Goal: Book appointment/travel/reservation

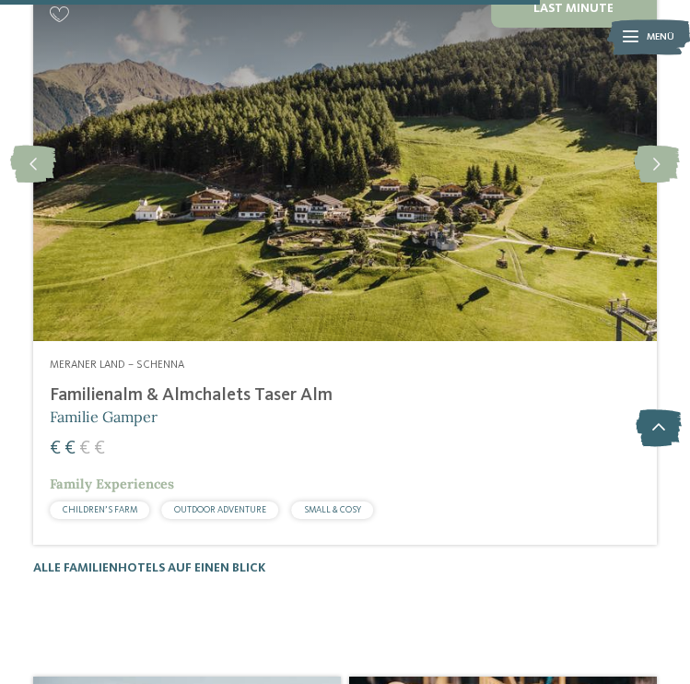
scroll to position [3960, 0]
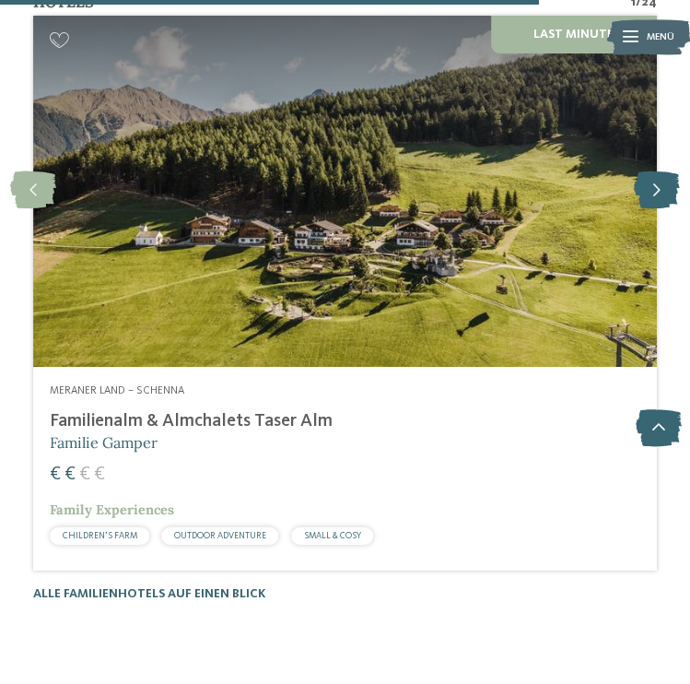
click at [659, 179] on icon at bounding box center [656, 191] width 45 height 38
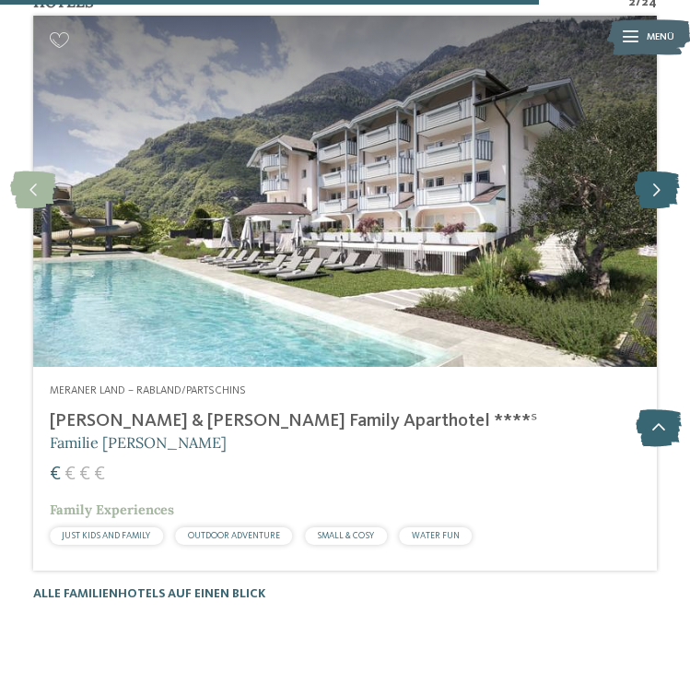
click at [659, 179] on icon at bounding box center [656, 191] width 45 height 38
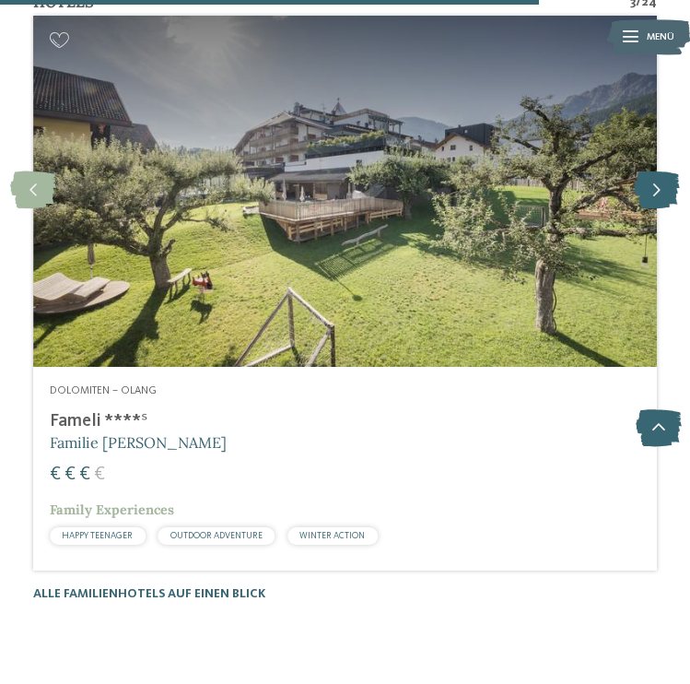
click at [659, 179] on icon at bounding box center [656, 191] width 45 height 38
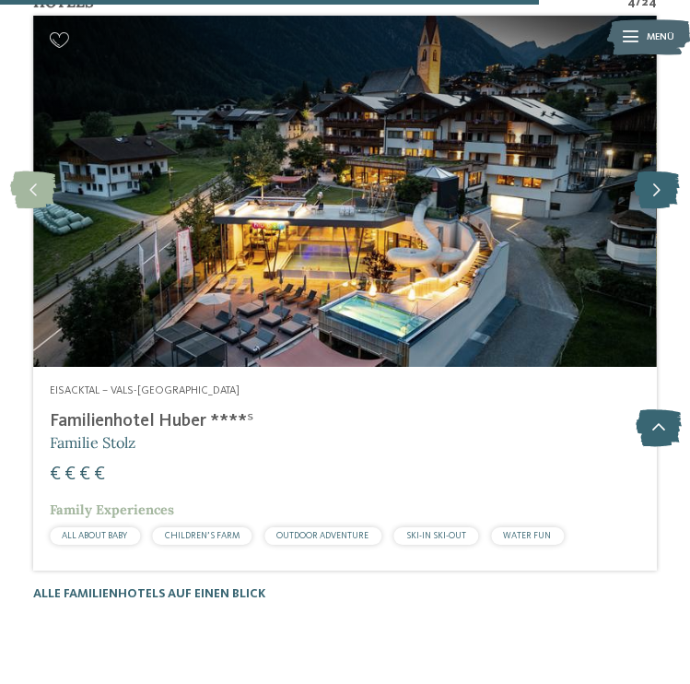
click at [659, 179] on icon at bounding box center [656, 191] width 45 height 38
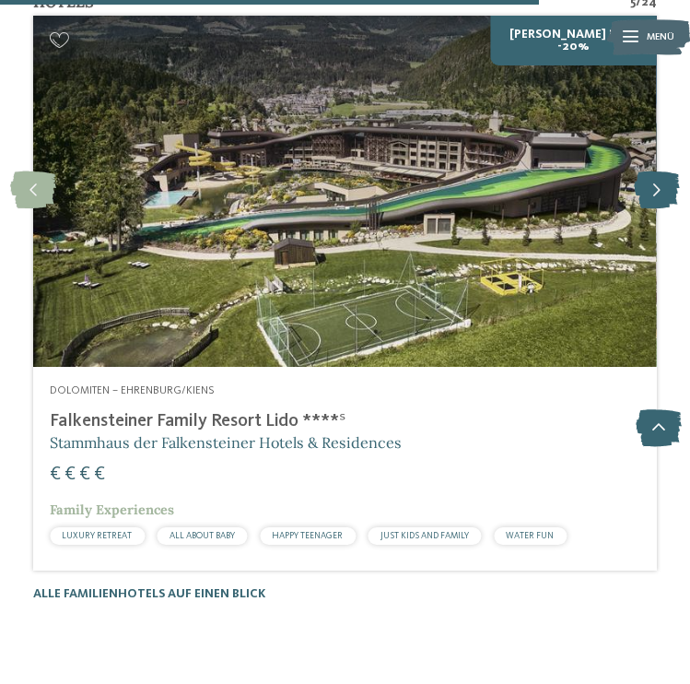
click at [659, 179] on icon at bounding box center [656, 191] width 45 height 38
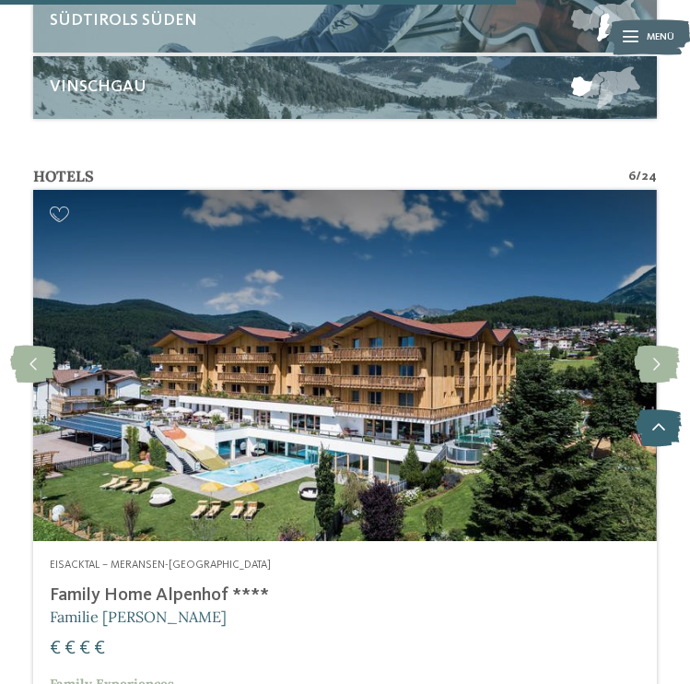
scroll to position [3786, 0]
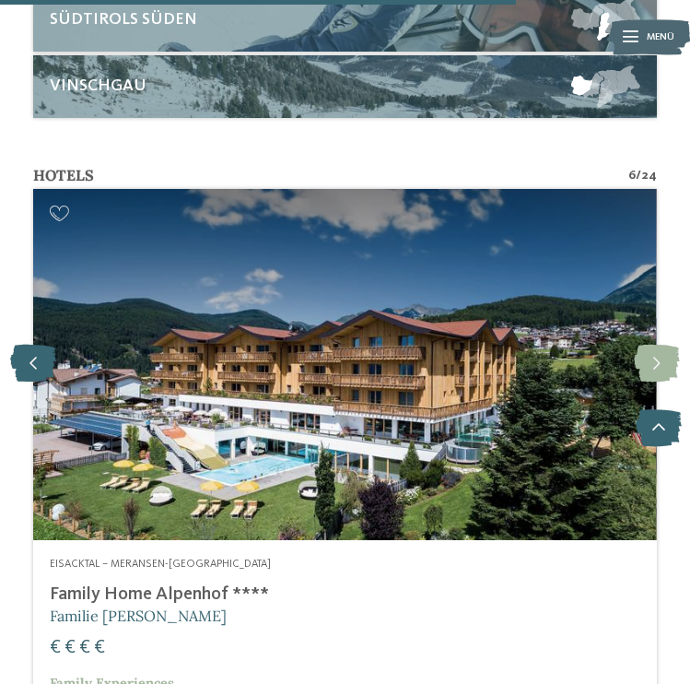
click at [36, 349] on icon at bounding box center [33, 364] width 46 height 38
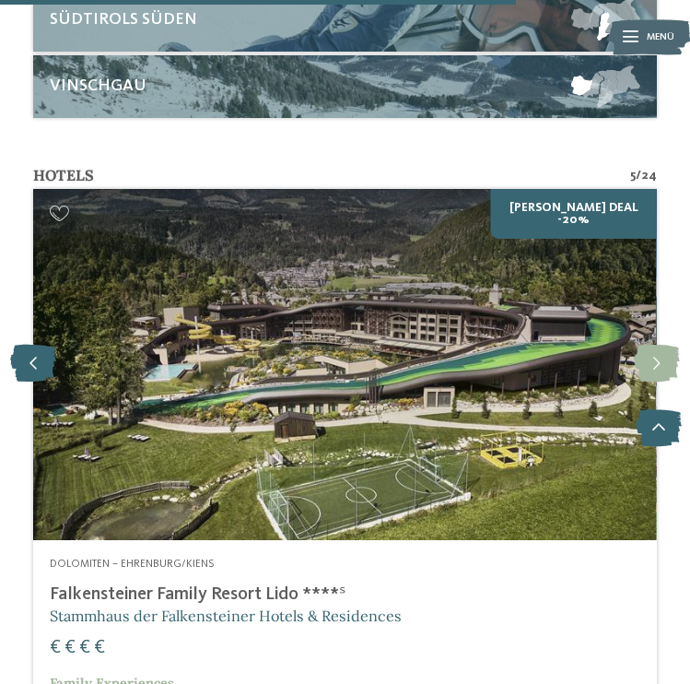
click at [36, 349] on icon at bounding box center [33, 364] width 46 height 38
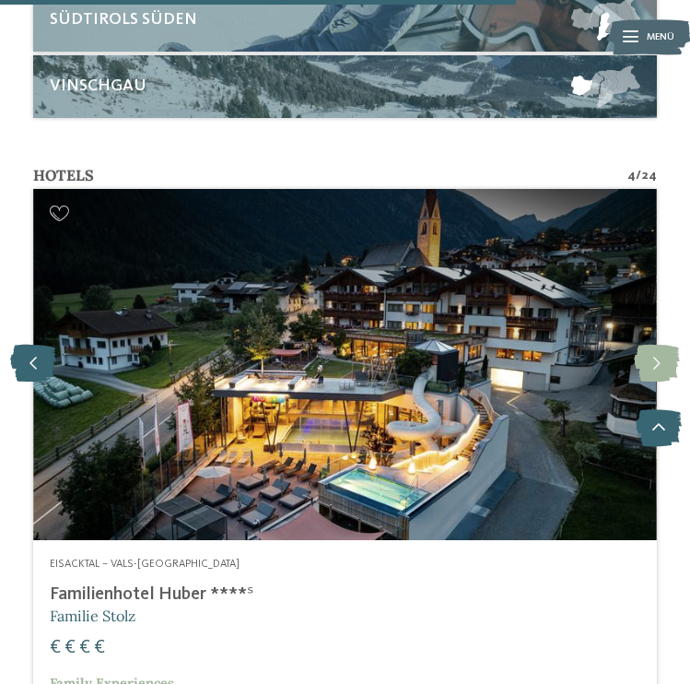
click at [36, 349] on icon at bounding box center [33, 364] width 46 height 38
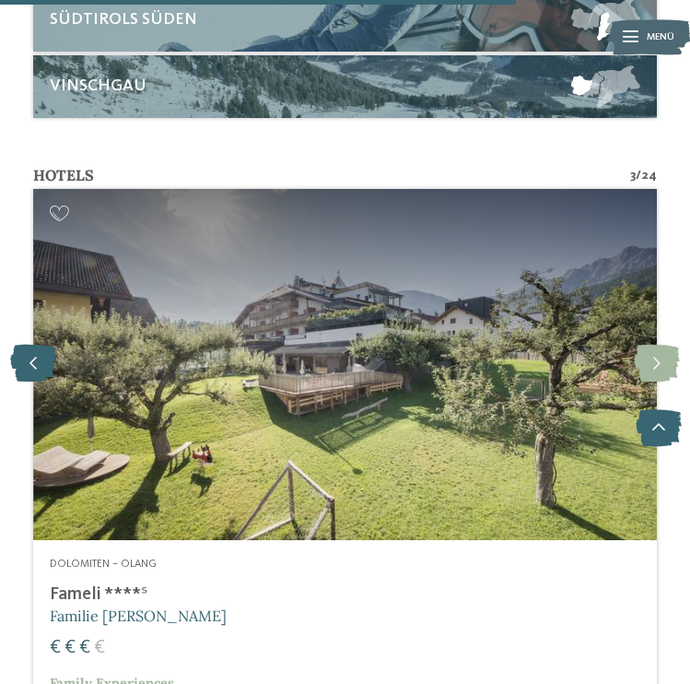
click at [36, 349] on icon at bounding box center [33, 364] width 46 height 38
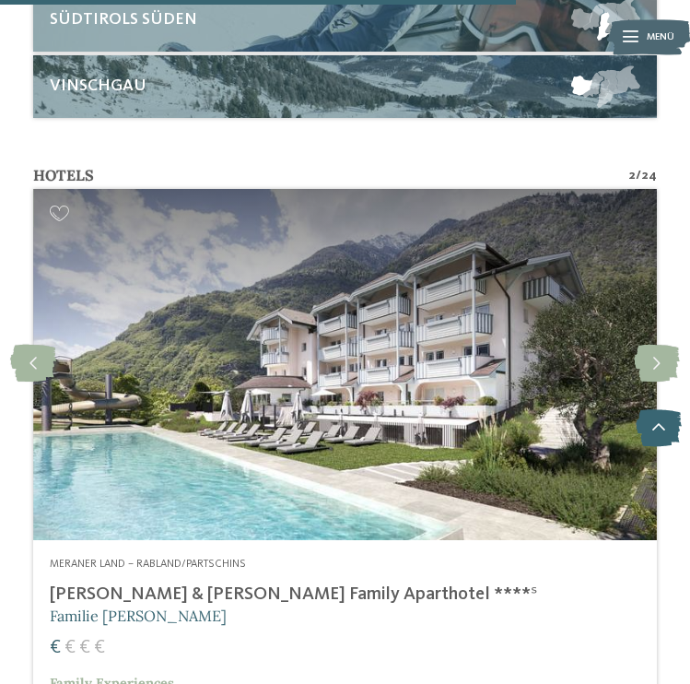
click at [341, 423] on div at bounding box center [345, 364] width 624 height 350
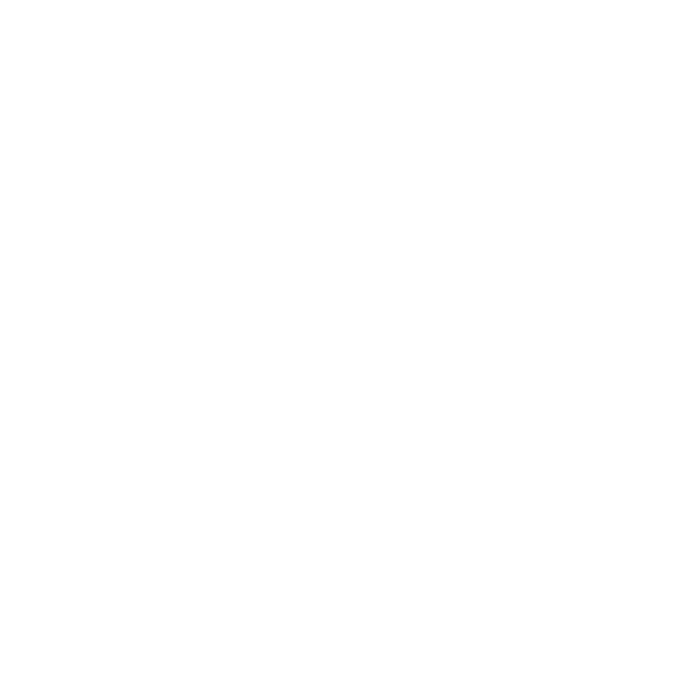
scroll to position [1717, 0]
click at [335, 320] on span "mehr lesen" at bounding box center [338, 329] width 72 height 18
click at [335, 422] on span "mehr lesen" at bounding box center [338, 431] width 72 height 18
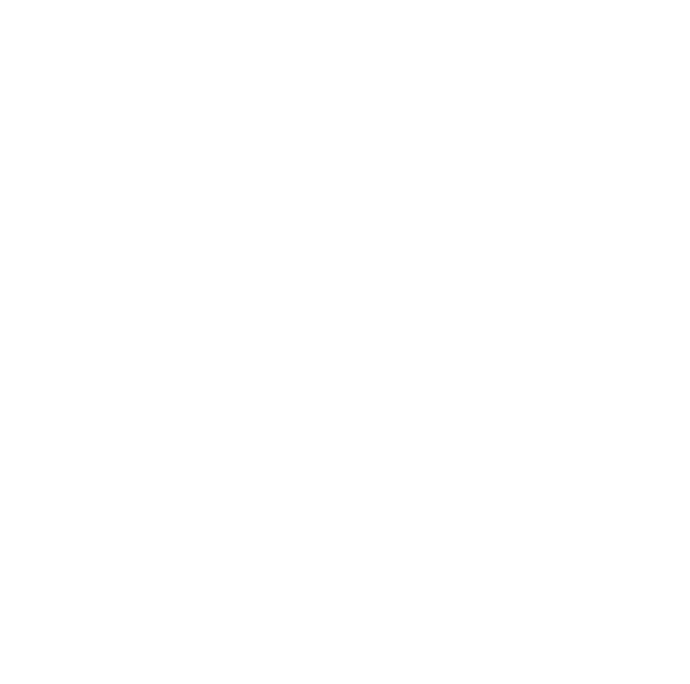
scroll to position [2548, 0]
click at [651, 180] on icon at bounding box center [656, 174] width 36 height 29
click at [582, 301] on link "Urlaub in [GEOGRAPHIC_DATA] mit Kindern" at bounding box center [314, 316] width 562 height 31
